Goal: Use online tool/utility: Use online tool/utility

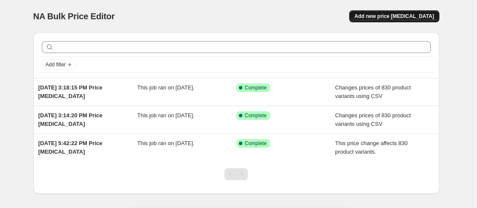
click at [407, 12] on button "Add new price [MEDICAL_DATA]" at bounding box center [395, 16] width 90 height 12
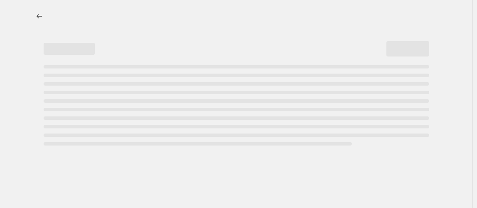
select select "percentage"
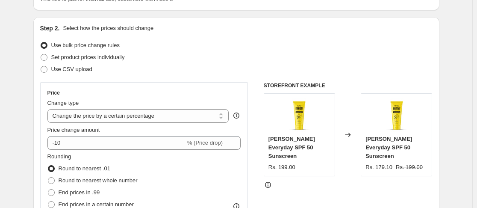
scroll to position [86, 0]
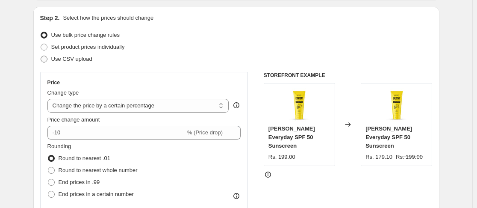
click at [64, 59] on span "Use CSV upload" at bounding box center [71, 59] width 41 height 6
click at [41, 56] on input "Use CSV upload" at bounding box center [41, 56] width 0 height 0
radio input "true"
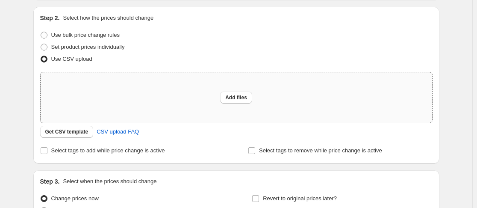
scroll to position [128, 0]
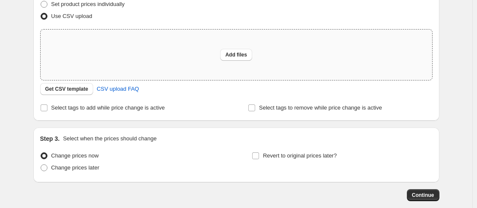
click at [131, 44] on div "Add files" at bounding box center [237, 55] width 392 height 50
type input "C:\fakepath\1.csv"
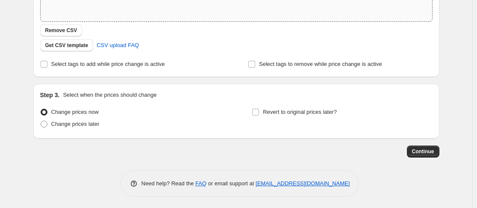
scroll to position [189, 0]
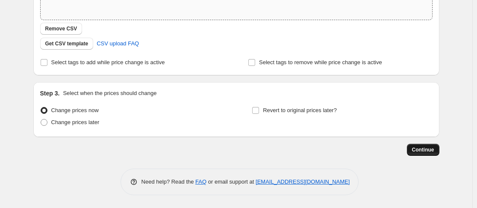
click at [435, 148] on span "Continue" at bounding box center [423, 149] width 22 height 7
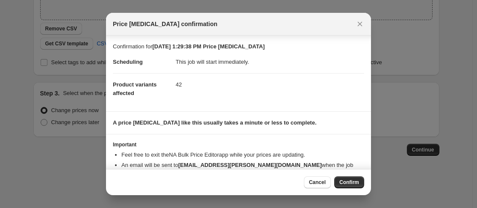
scroll to position [19, 0]
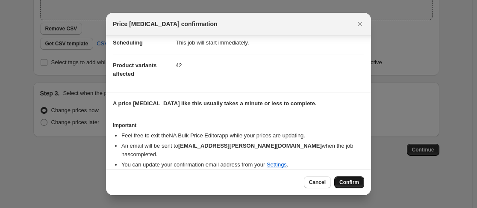
click at [352, 184] on span "Confirm" at bounding box center [350, 182] width 20 height 7
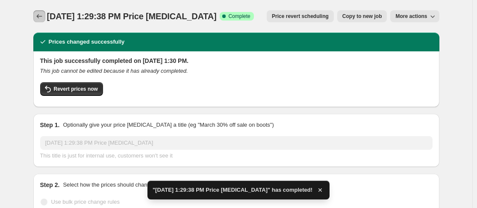
click at [40, 18] on icon "Price change jobs" at bounding box center [39, 16] width 9 height 9
